Goal: Task Accomplishment & Management: Complete application form

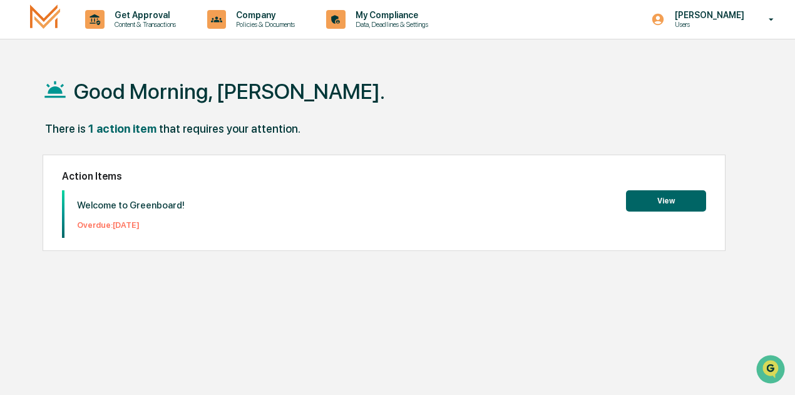
click at [677, 197] on button "View" at bounding box center [666, 200] width 80 height 21
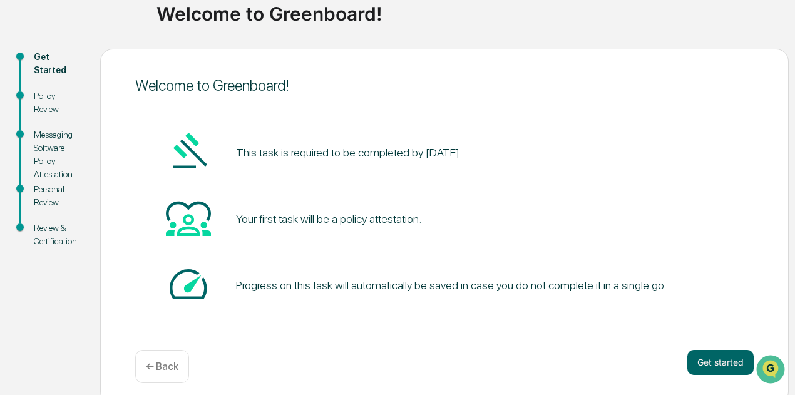
scroll to position [103, 0]
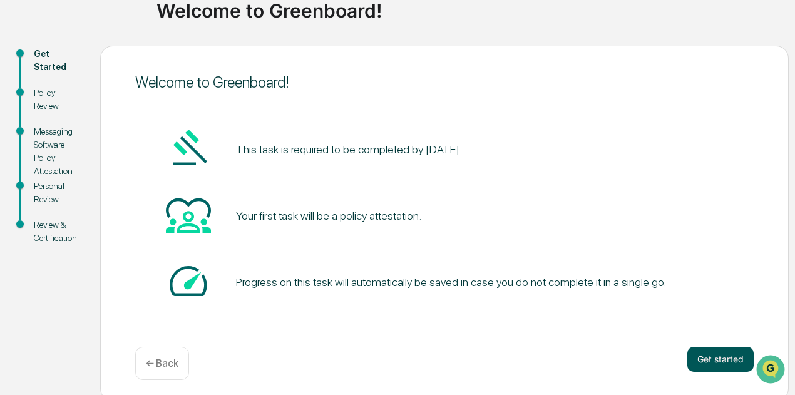
click at [713, 364] on button "Get started" at bounding box center [720, 359] width 66 height 25
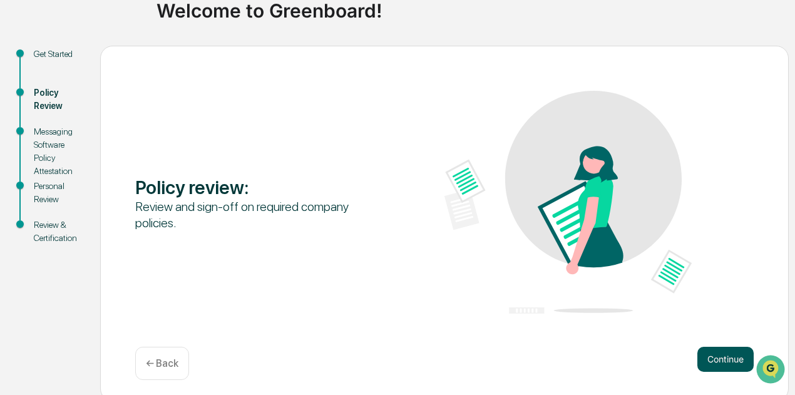
click at [722, 358] on button "Continue" at bounding box center [725, 359] width 56 height 25
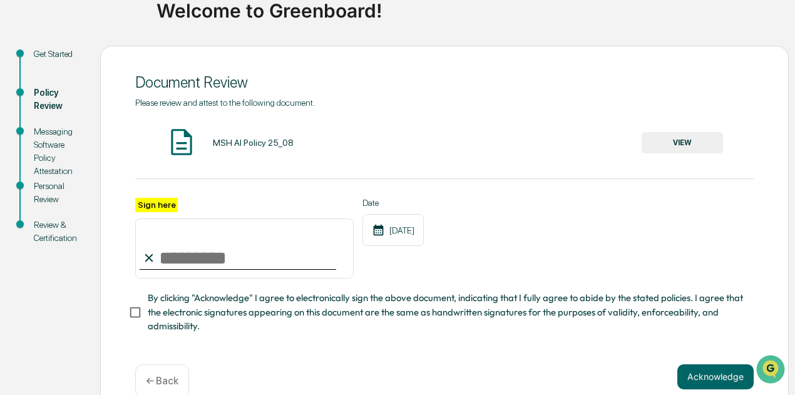
click at [672, 137] on button "VIEW" at bounding box center [682, 142] width 81 height 21
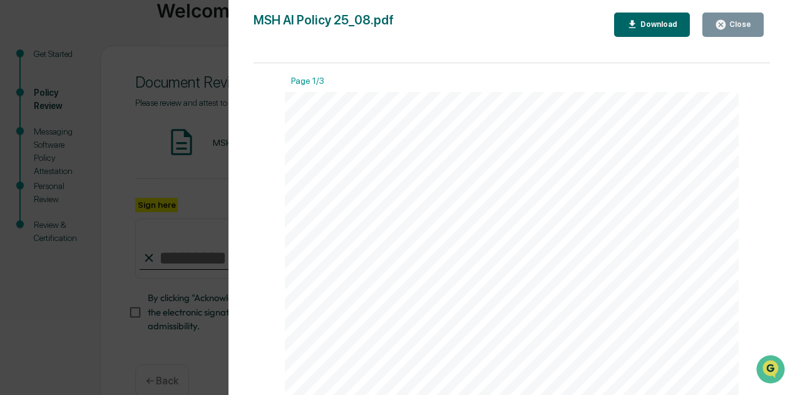
click at [208, 150] on div "Version History [DATE] 02:14 PM [PERSON_NAME] MSH AI Policy 25_08.pdf Close Dow…" at bounding box center [397, 197] width 795 height 395
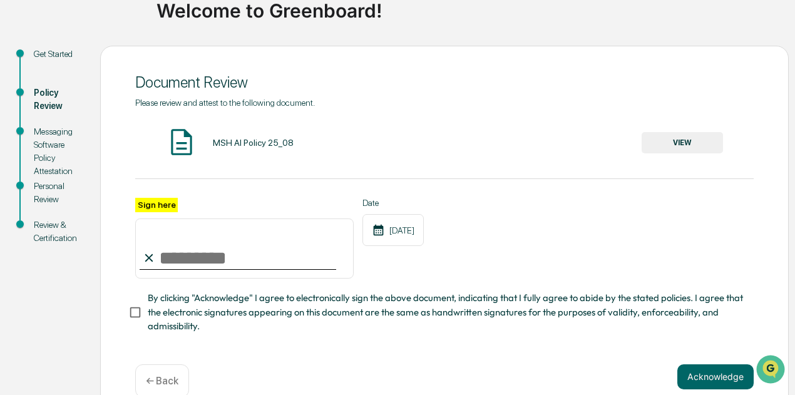
click at [198, 252] on input "Sign here" at bounding box center [244, 248] width 218 height 60
type input "**********"
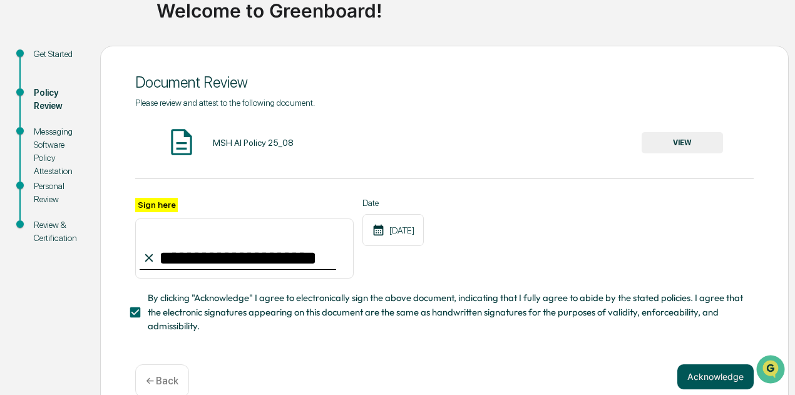
click at [700, 386] on button "Acknowledge" at bounding box center [715, 376] width 76 height 25
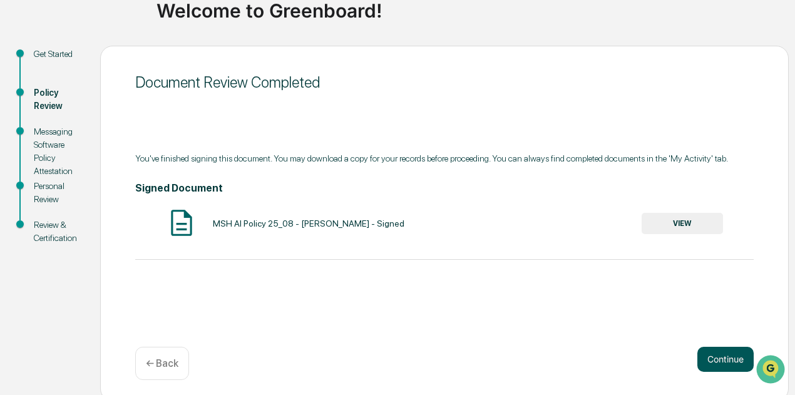
click at [715, 360] on button "Continue" at bounding box center [725, 359] width 56 height 25
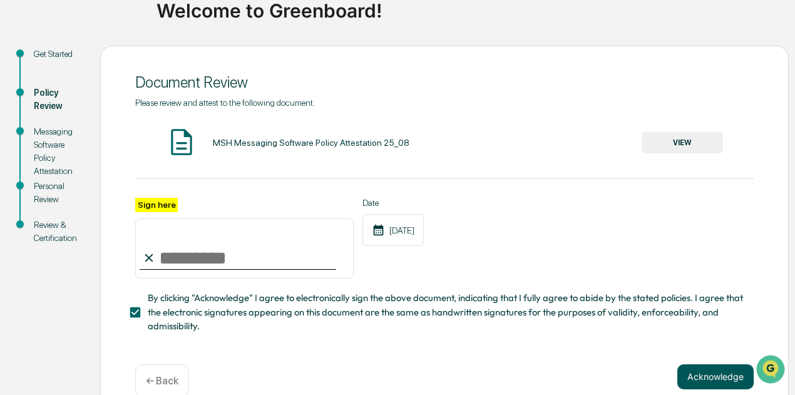
click at [715, 382] on button "Acknowledge" at bounding box center [715, 376] width 76 height 25
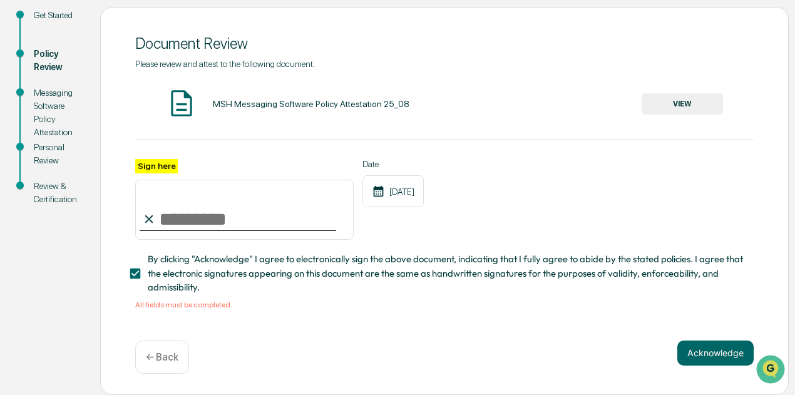
scroll to position [146, 0]
click at [203, 230] on input "Sign here" at bounding box center [244, 210] width 218 height 60
type input "**********"
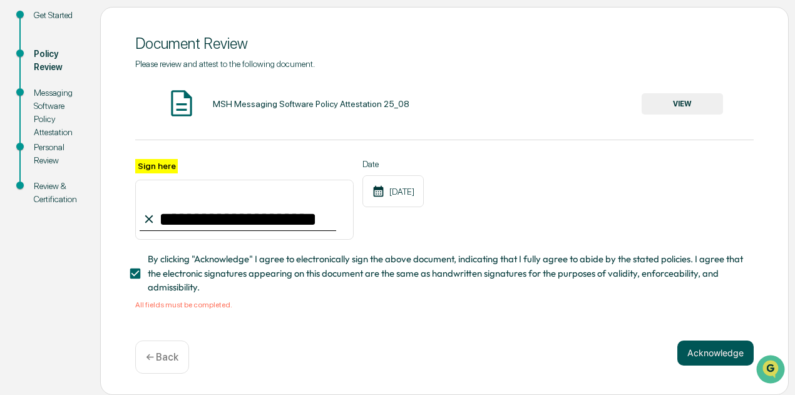
click at [708, 347] on button "Acknowledge" at bounding box center [715, 353] width 76 height 25
click at [412, 184] on div "[DATE]" at bounding box center [392, 191] width 61 height 32
click at [692, 102] on button "VIEW" at bounding box center [682, 103] width 81 height 21
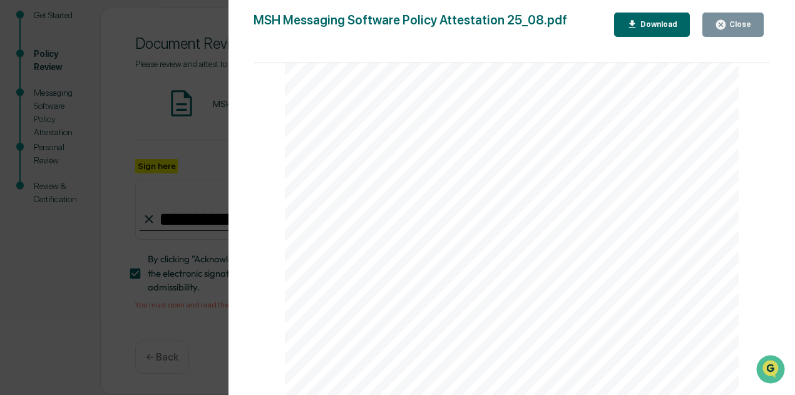
scroll to position [1463, 0]
click at [337, 274] on div "Messaging Software Policy Attestation [PERSON_NAME] & Co., Member FINRA/SIPC Pa…" at bounding box center [512, 180] width 454 height 588
click at [333, 282] on div "Messaging Software Policy Attestation [PERSON_NAME] & Co., Member FINRA/SIPC Pa…" at bounding box center [512, 180] width 454 height 588
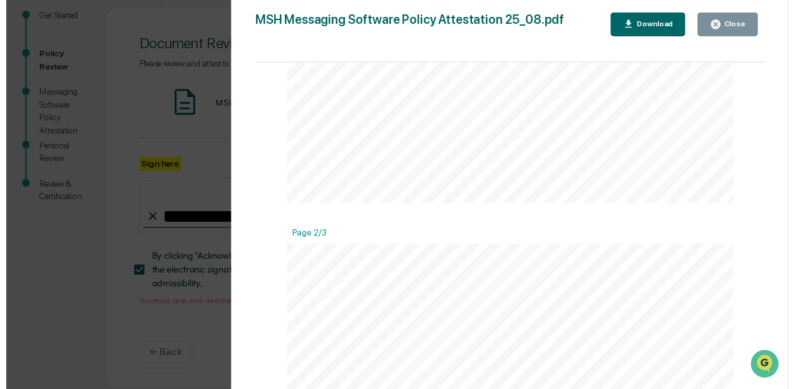
scroll to position [314, 0]
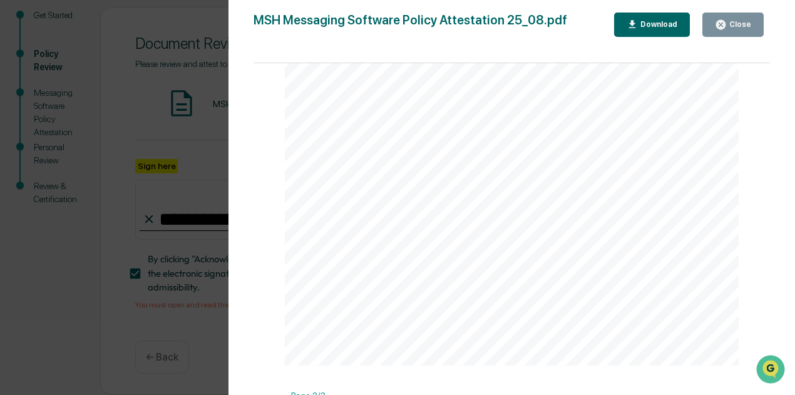
click at [726, 23] on icon "button" at bounding box center [720, 24] width 9 height 9
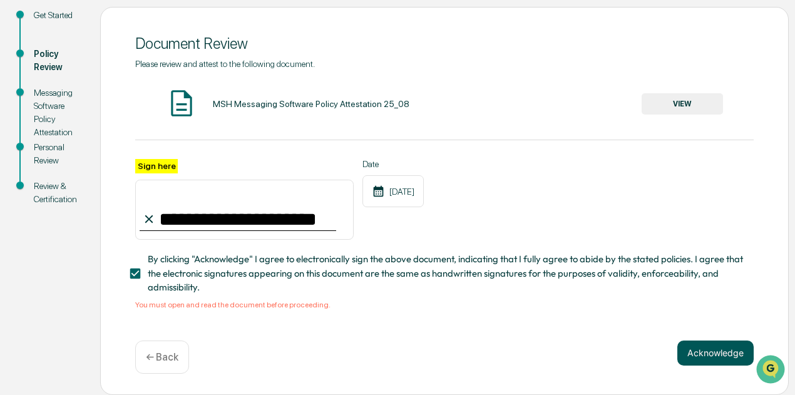
click at [710, 349] on button "Acknowledge" at bounding box center [715, 353] width 76 height 25
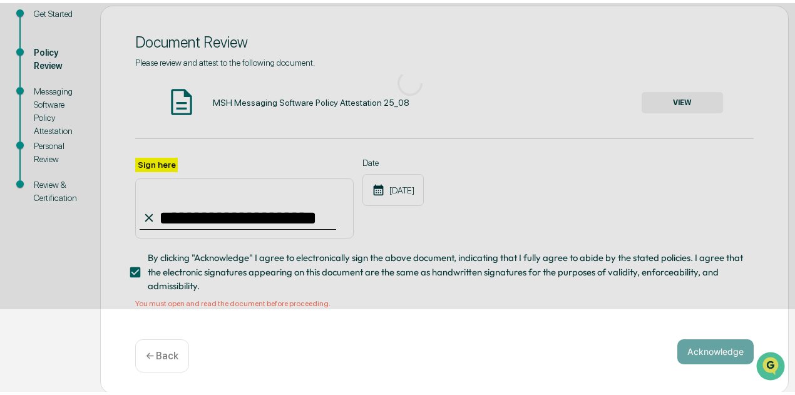
scroll to position [109, 0]
